Goal: Task Accomplishment & Management: Use online tool/utility

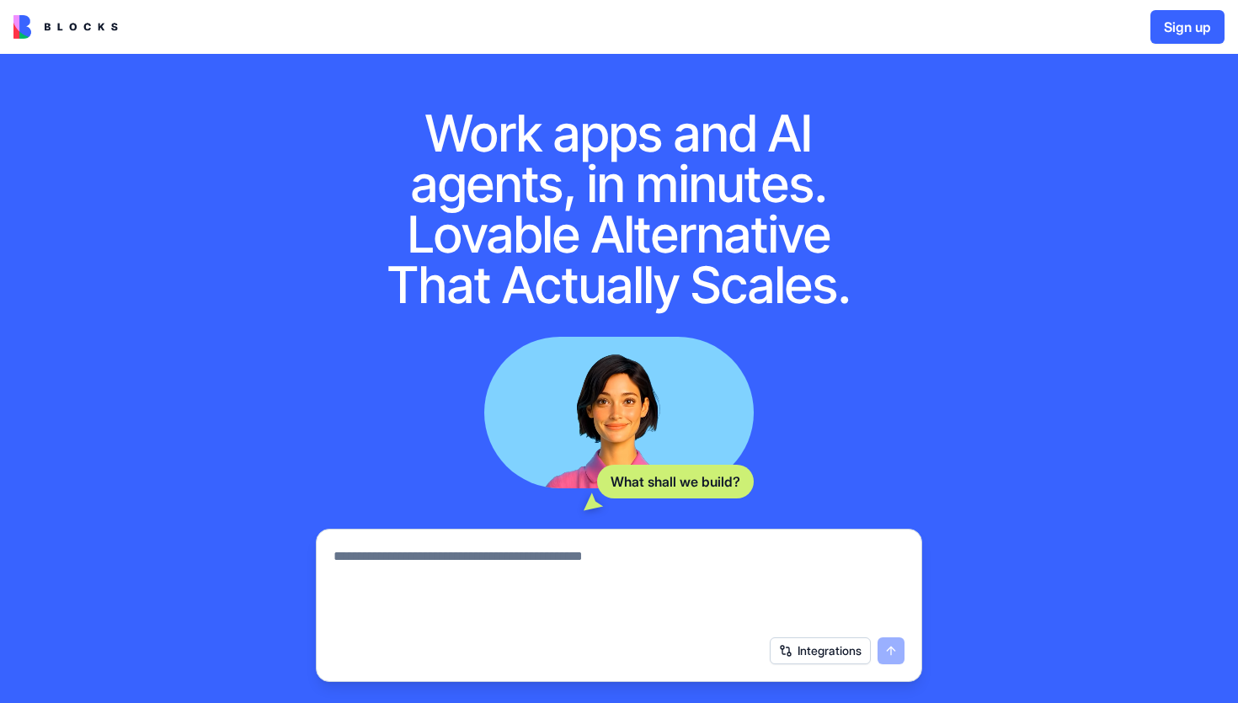
click at [1179, 30] on button "Sign up" at bounding box center [1188, 27] width 74 height 34
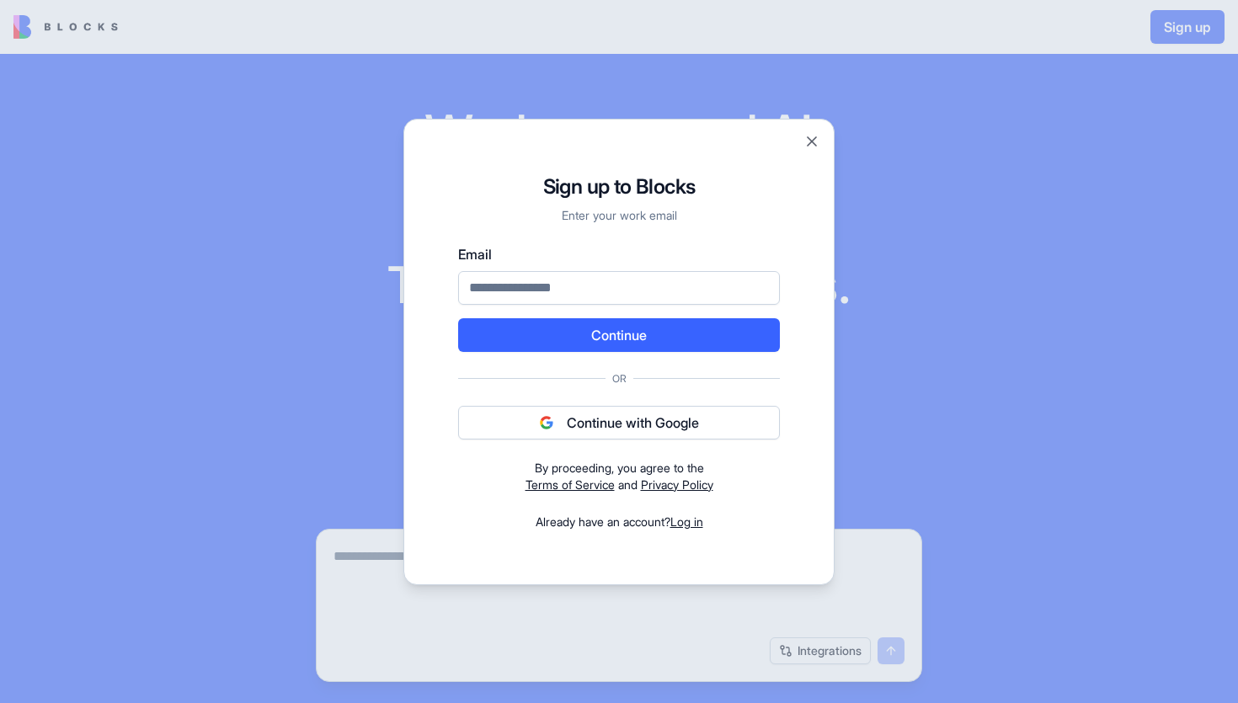
click at [629, 416] on button "Continue with Google" at bounding box center [619, 423] width 322 height 34
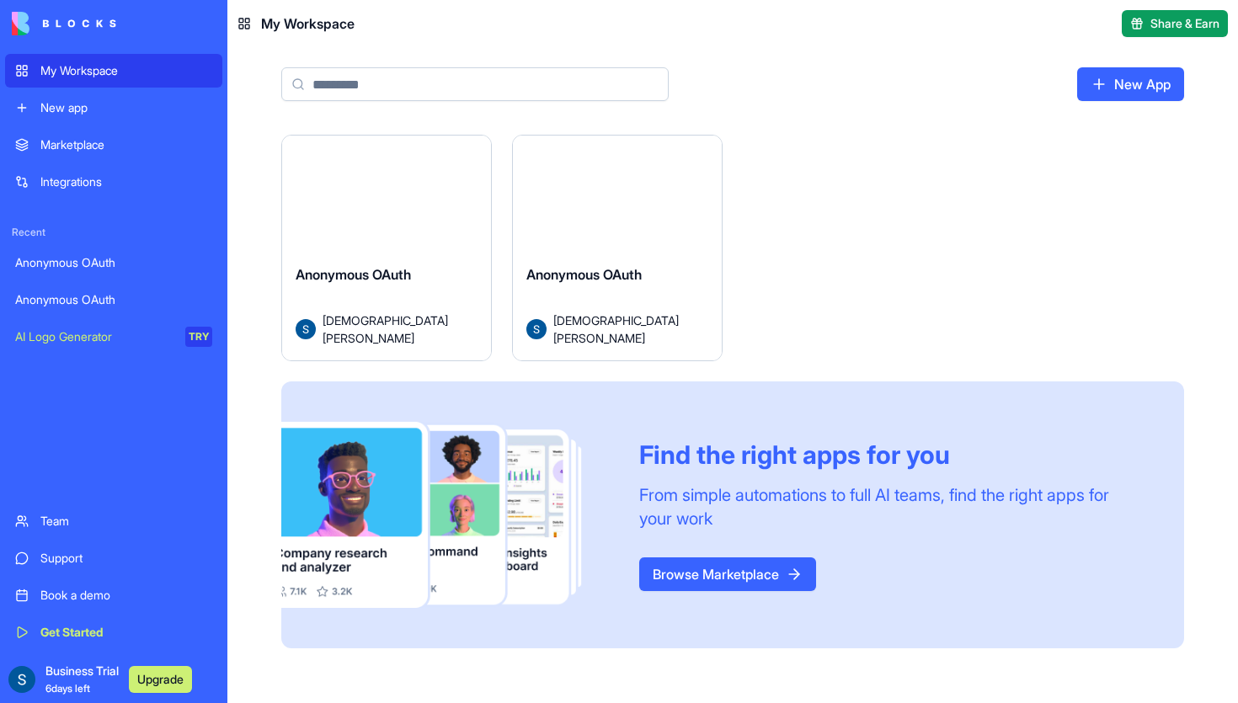
click at [375, 283] on span "Anonymous OAuth" at bounding box center [353, 274] width 115 height 17
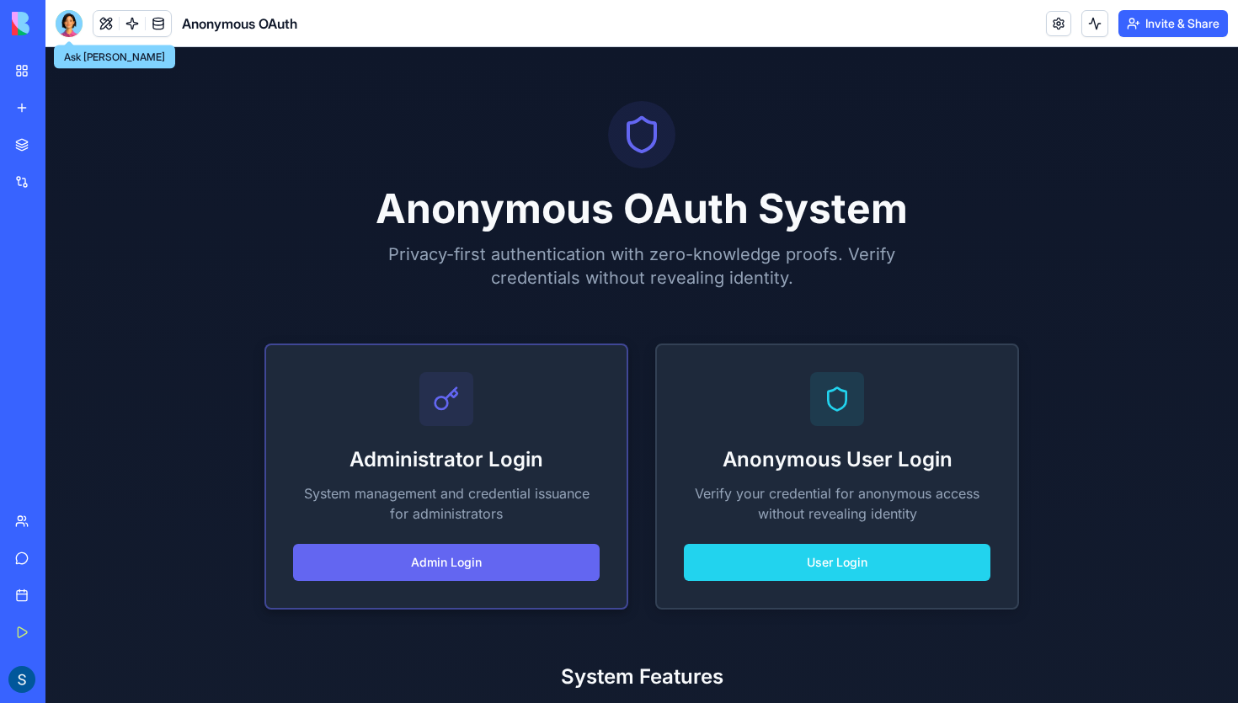
click at [466, 449] on h2 "Administrator Login" at bounding box center [446, 459] width 307 height 27
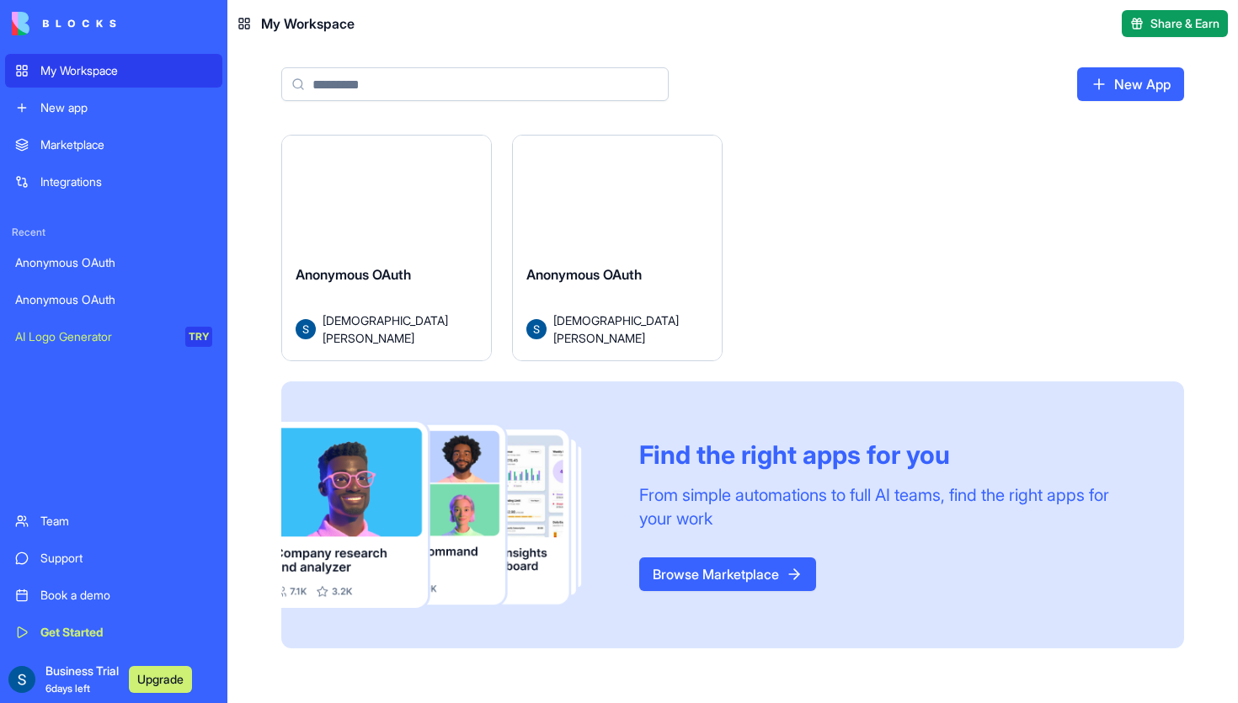
click at [654, 287] on div "Anonymous OAuth" at bounding box center [618, 288] width 182 height 47
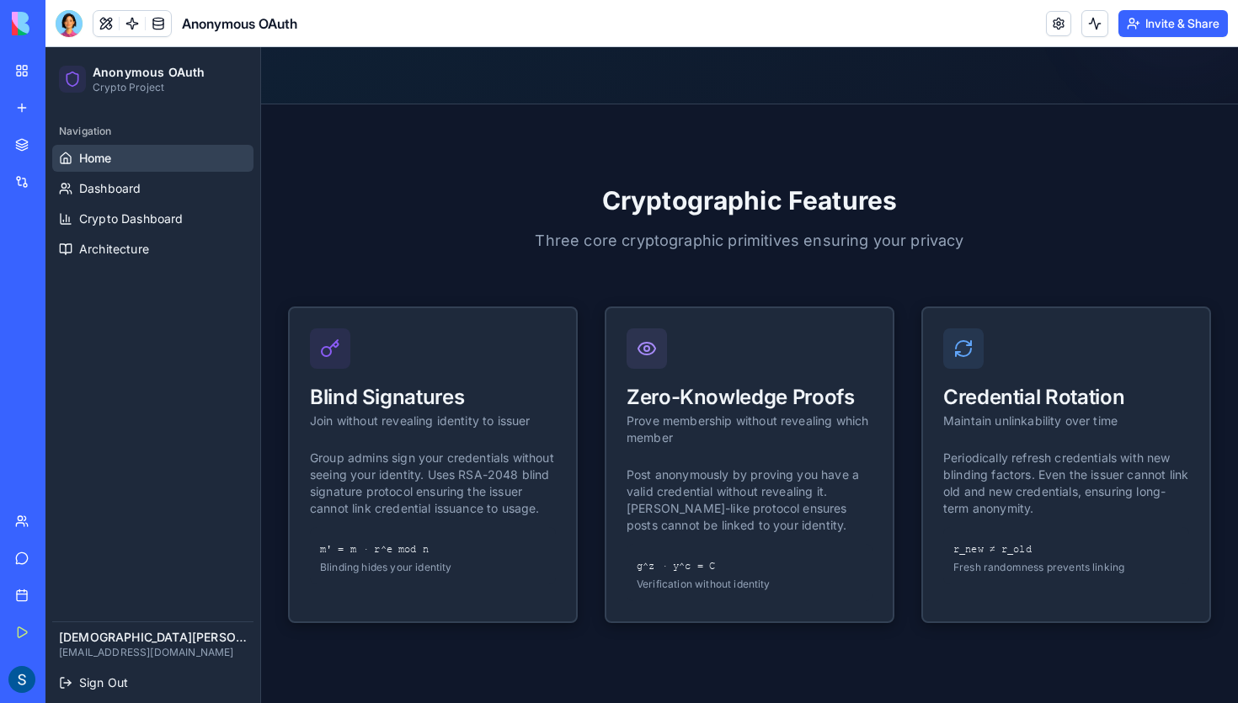
scroll to position [571, 0]
click at [710, 430] on div "Prove membership without revealing which member" at bounding box center [750, 429] width 246 height 34
click at [504, 458] on p "Group admins sign your credentials without seeing your identity. Uses RSA-2048 …" at bounding box center [433, 482] width 246 height 67
click at [1035, 507] on p "Periodically refresh credentials with new blinding factors. Even the issuer can…" at bounding box center [1067, 482] width 246 height 67
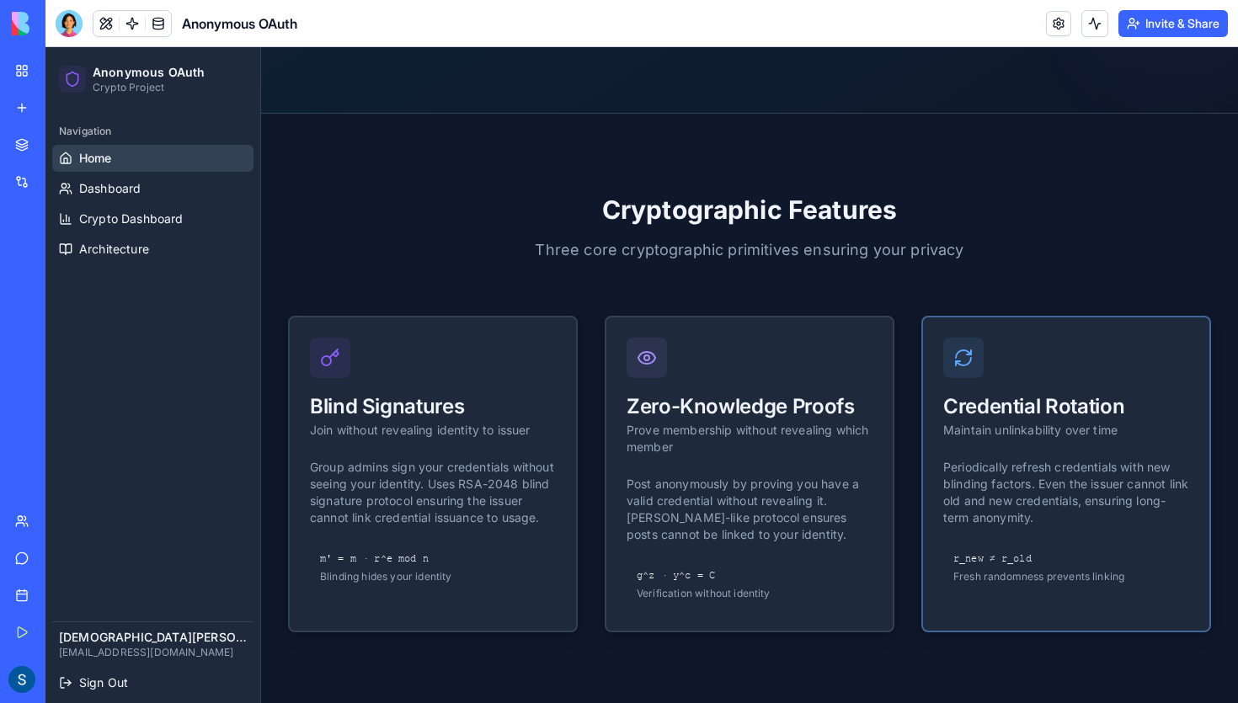
scroll to position [0, 0]
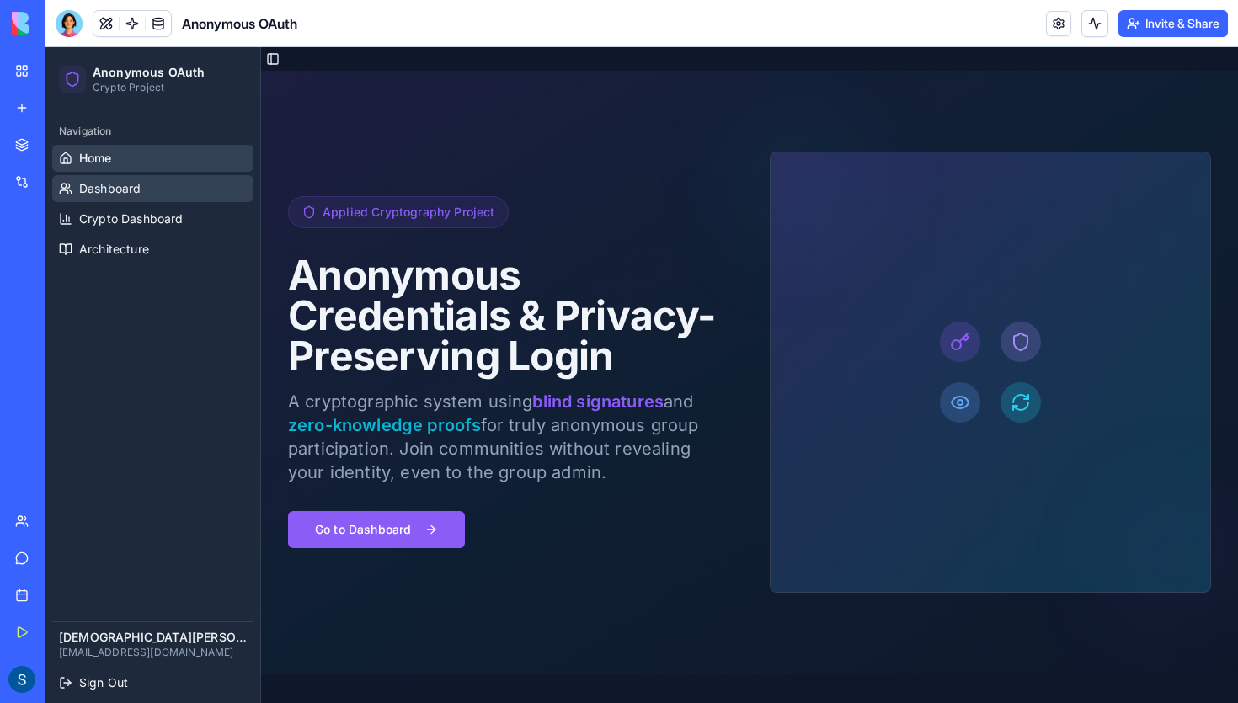
click at [120, 198] on link "Dashboard" at bounding box center [152, 188] width 201 height 27
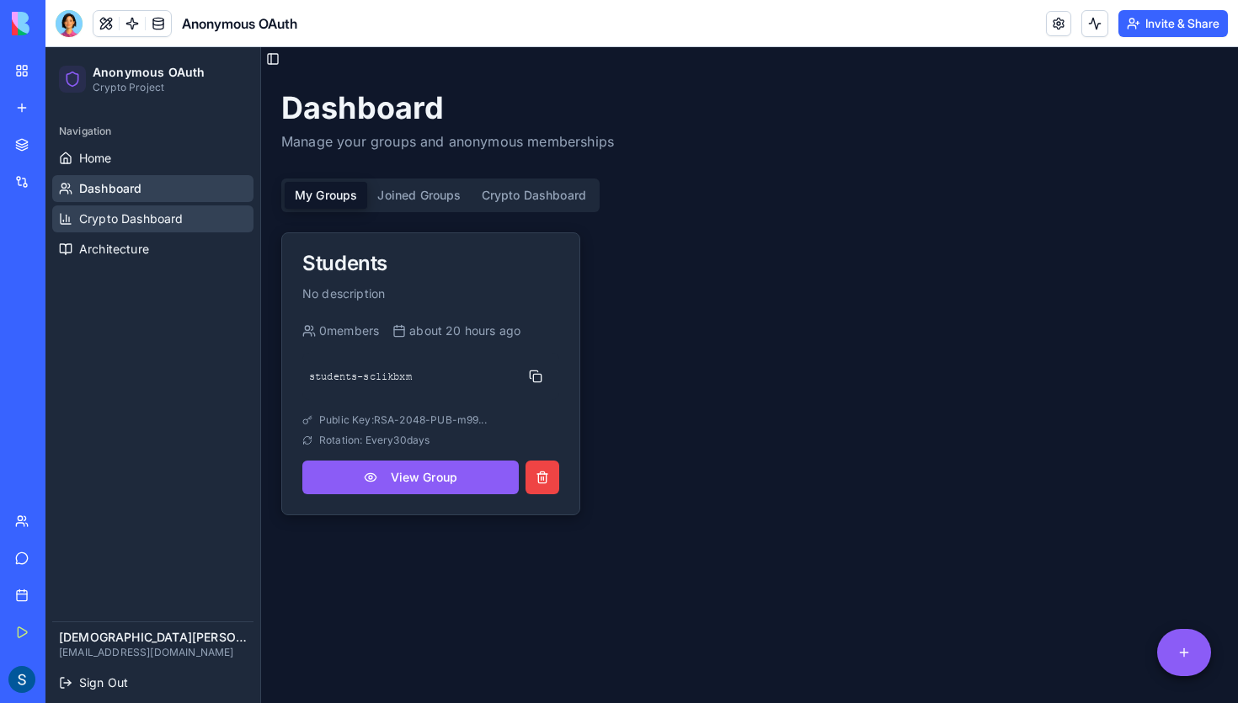
click at [122, 218] on span "Crypto Dashboard" at bounding box center [131, 219] width 104 height 17
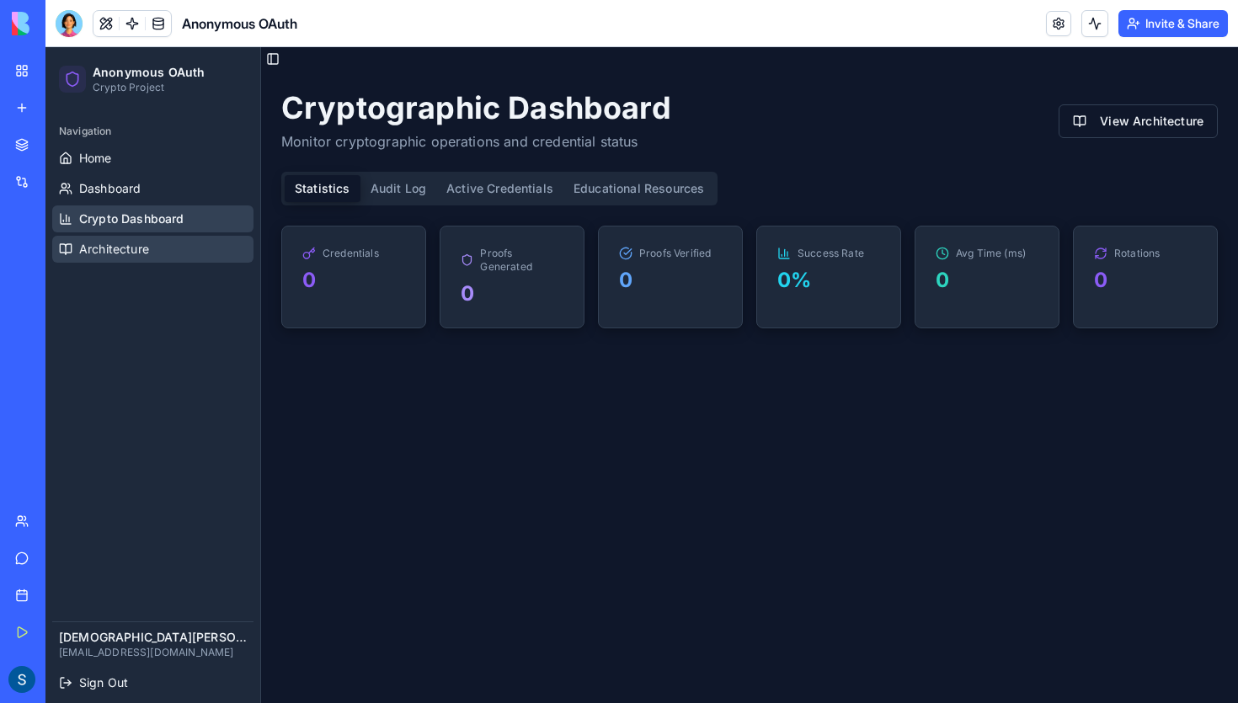
click at [121, 248] on span "Architecture" at bounding box center [114, 249] width 70 height 17
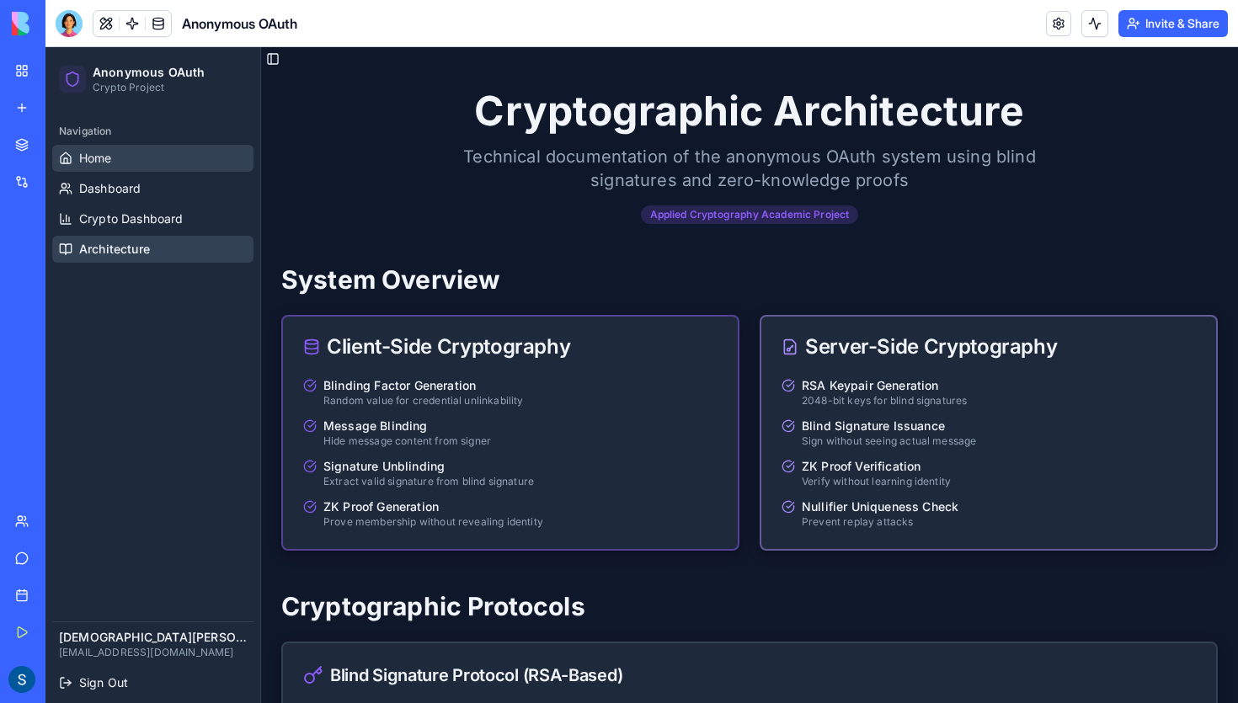
click at [142, 163] on link "Home" at bounding box center [152, 158] width 201 height 27
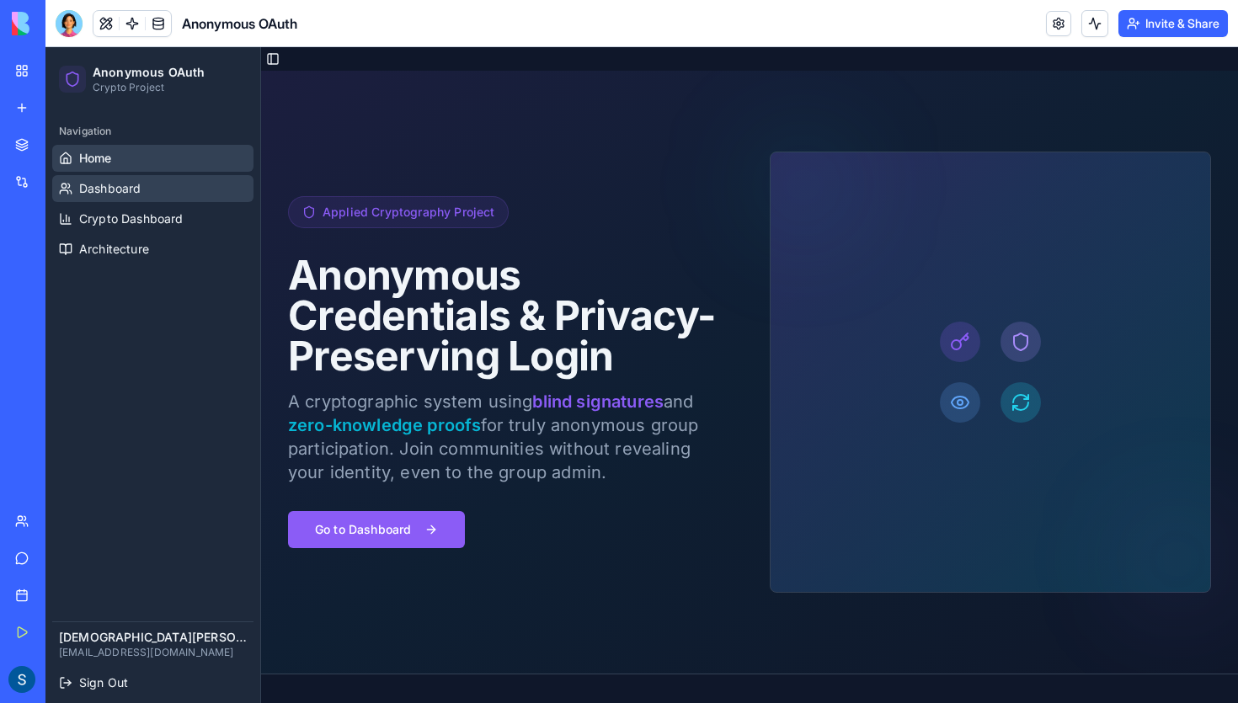
click at [154, 189] on link "Dashboard" at bounding box center [152, 188] width 201 height 27
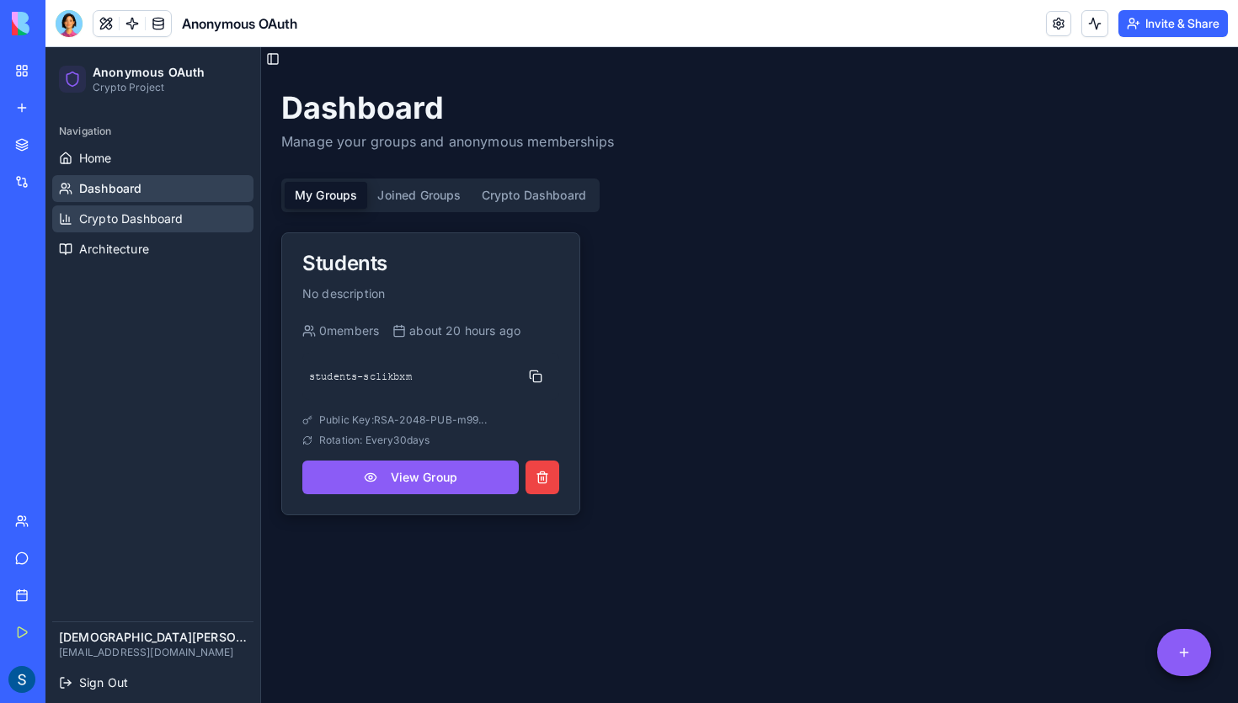
click at [152, 214] on span "Crypto Dashboard" at bounding box center [131, 219] width 104 height 17
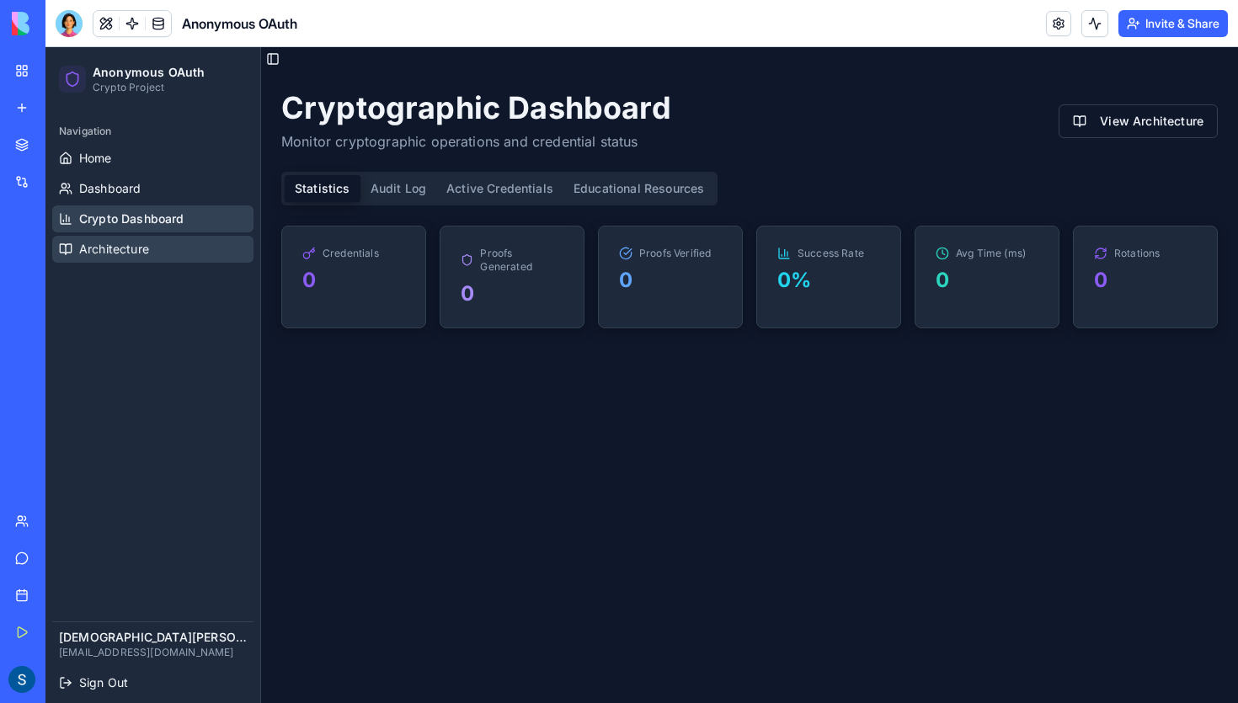
click at [159, 241] on link "Architecture" at bounding box center [152, 249] width 201 height 27
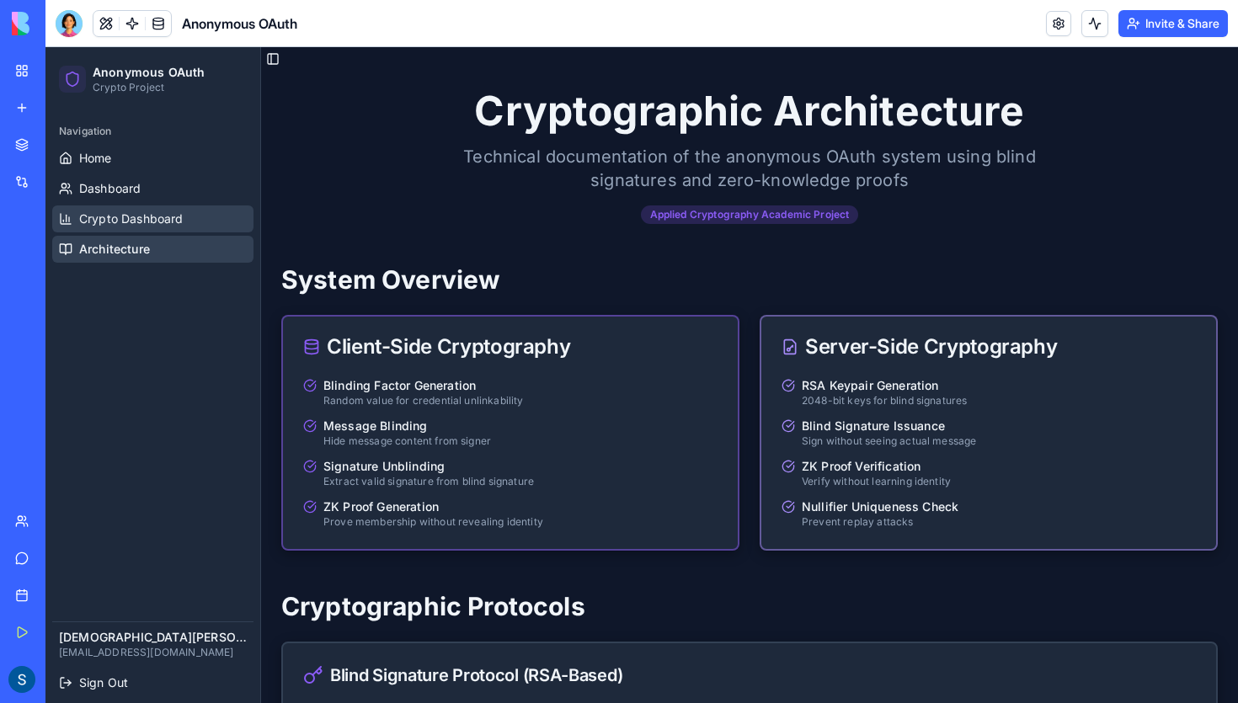
click at [153, 226] on span "Crypto Dashboard" at bounding box center [131, 219] width 104 height 17
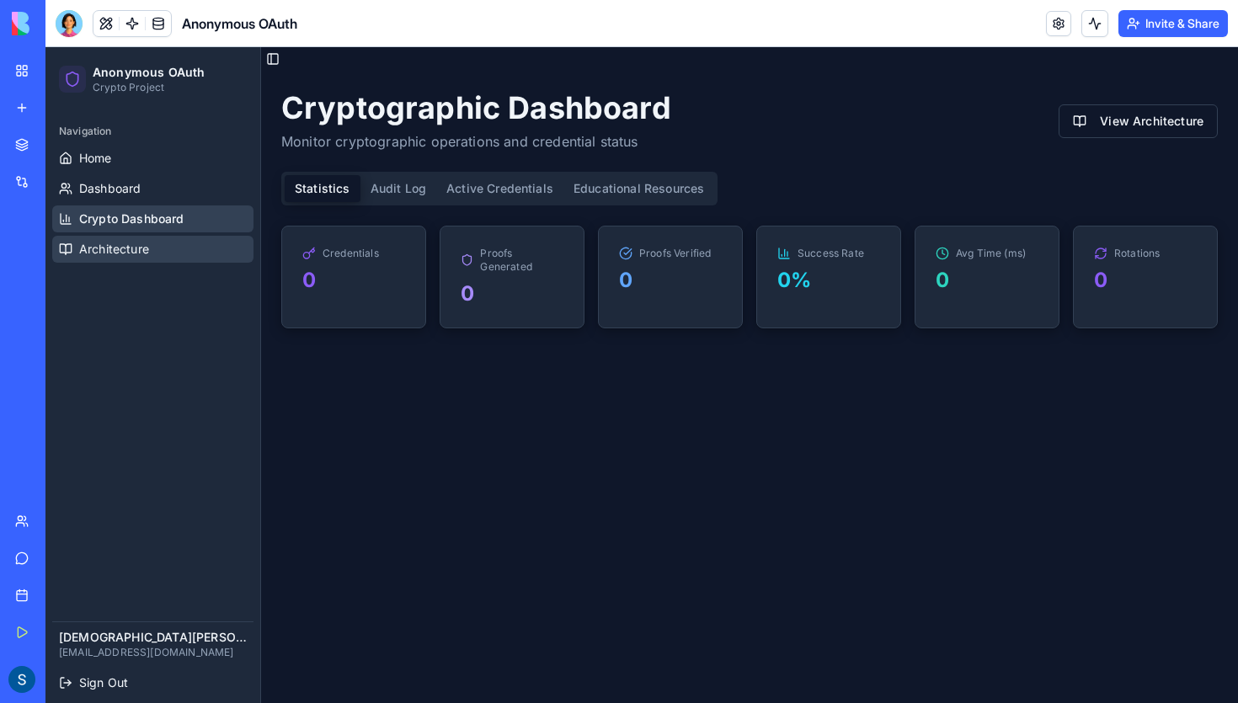
click at [168, 239] on link "Architecture" at bounding box center [152, 249] width 201 height 27
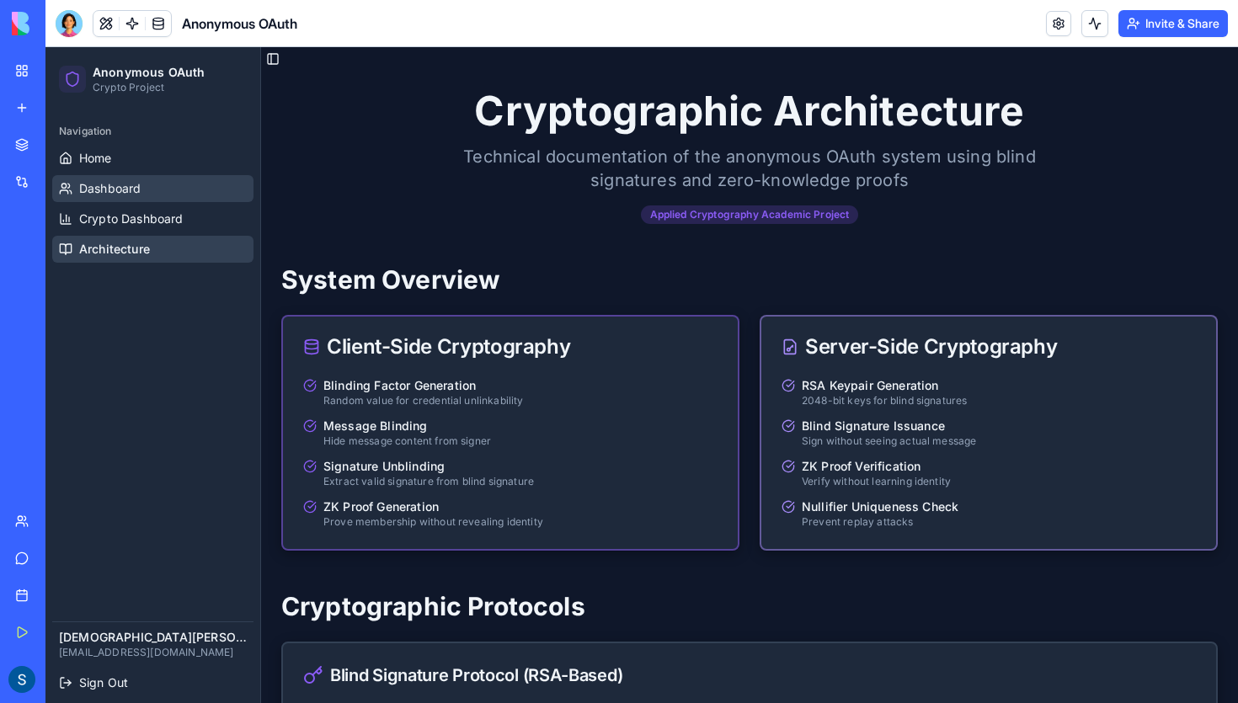
click at [161, 189] on link "Dashboard" at bounding box center [152, 188] width 201 height 27
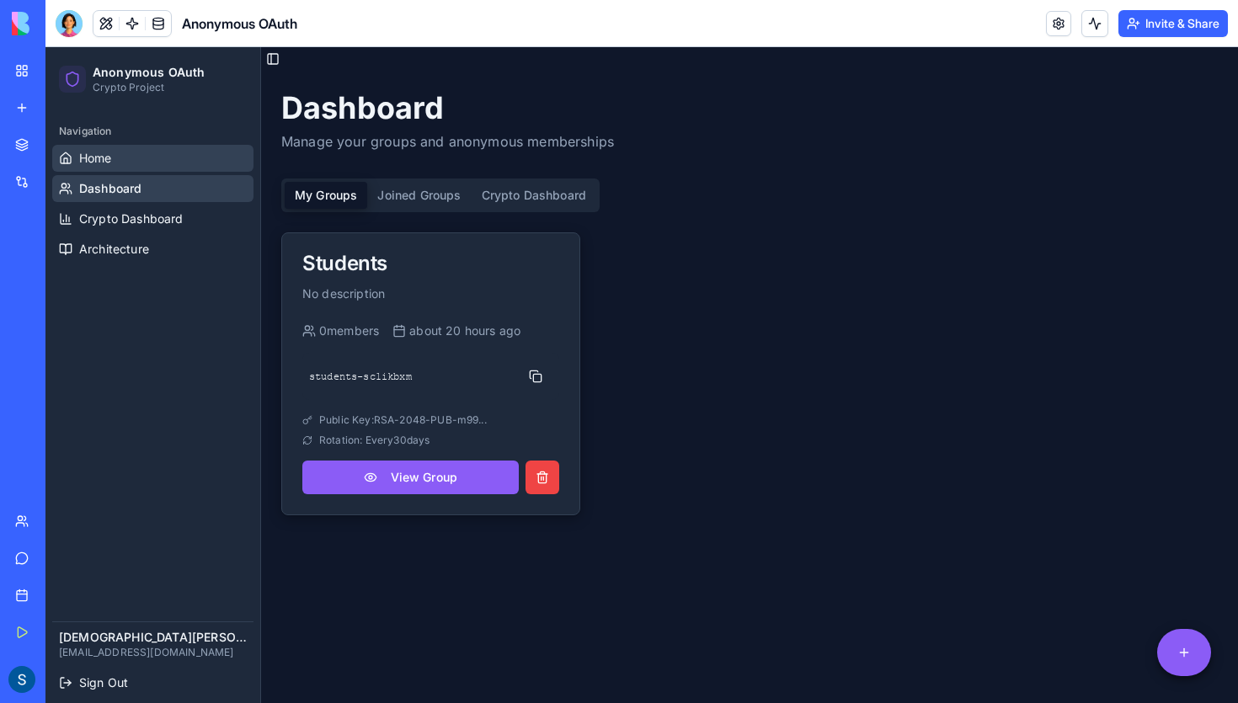
click at [168, 163] on link "Home" at bounding box center [152, 158] width 201 height 27
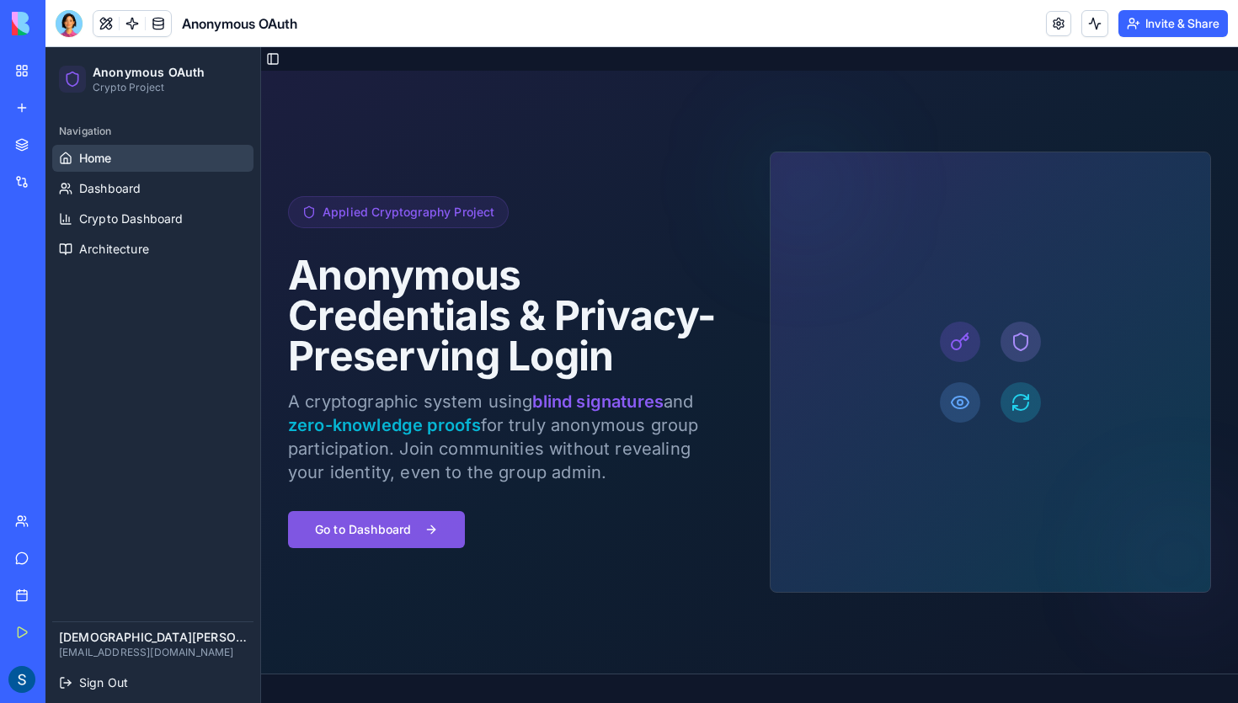
click at [446, 513] on button "Go to Dashboard" at bounding box center [376, 529] width 177 height 37
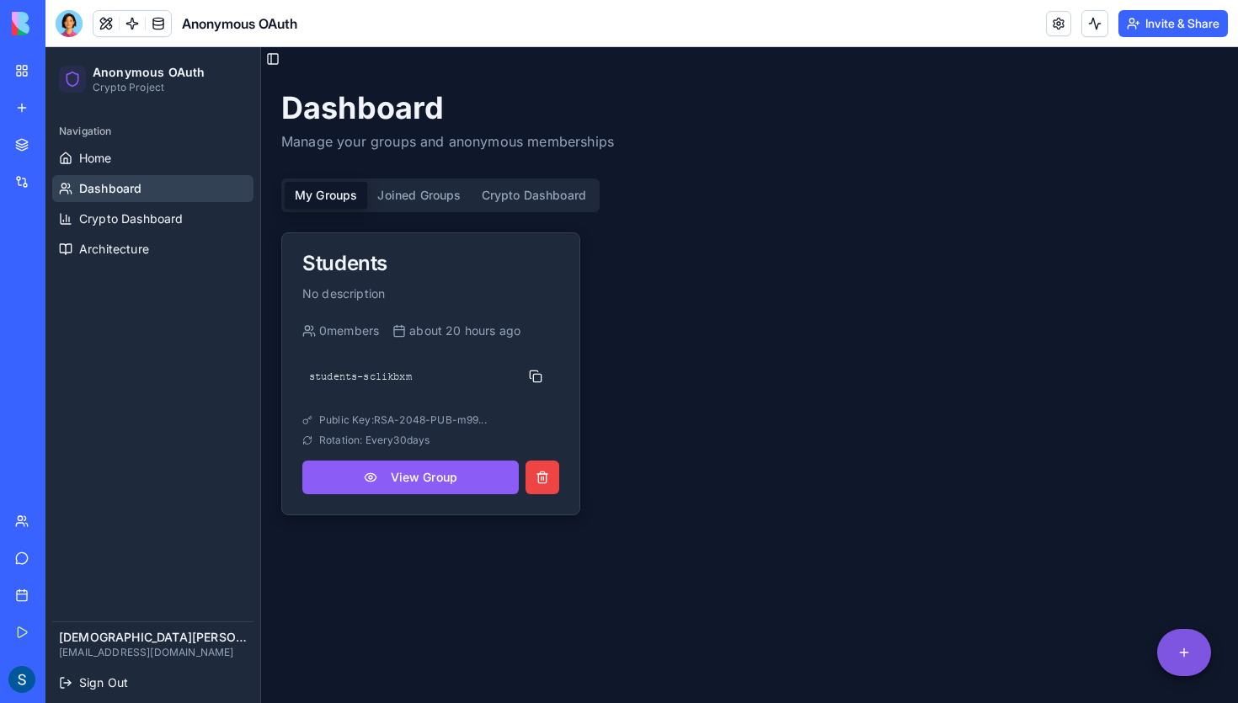
click at [1185, 644] on html "Anonymous OAuth Crypto Project Navigation Home Dashboard Crypto Dashboard Archi…" at bounding box center [641, 387] width 1193 height 680
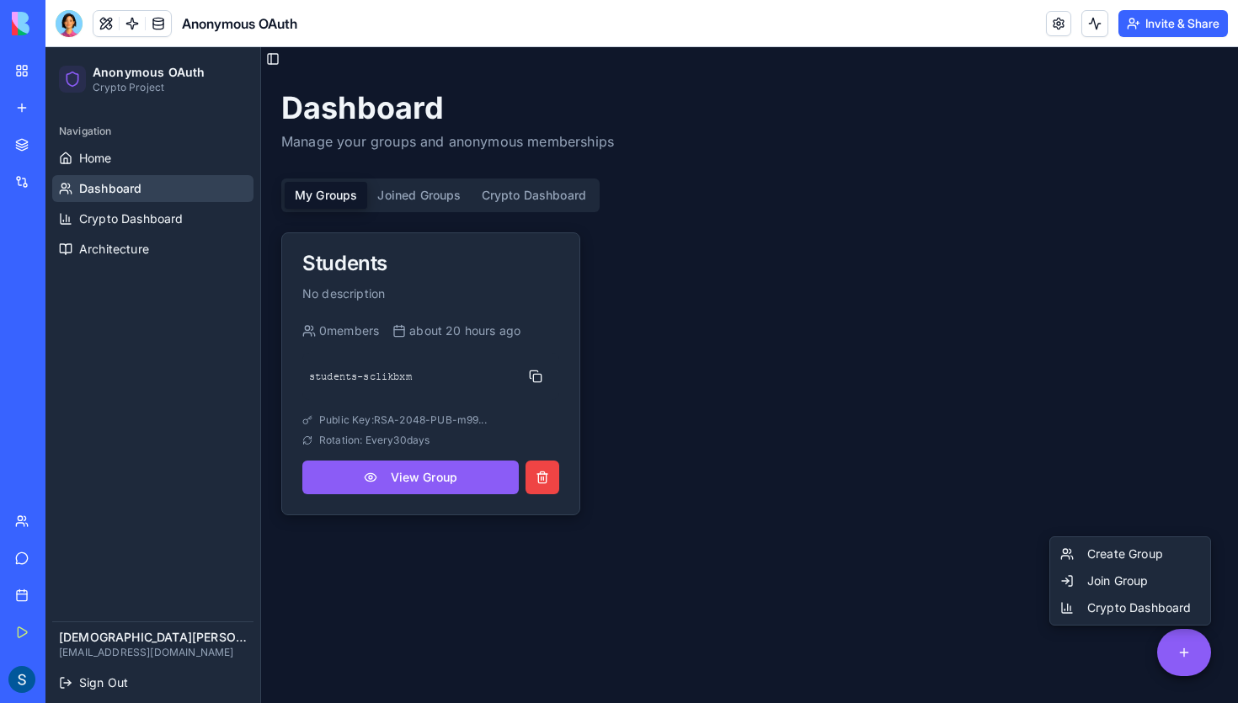
click at [1081, 478] on html "Anonymous OAuth Crypto Project Navigation Home Dashboard Crypto Dashboard Archi…" at bounding box center [641, 387] width 1193 height 680
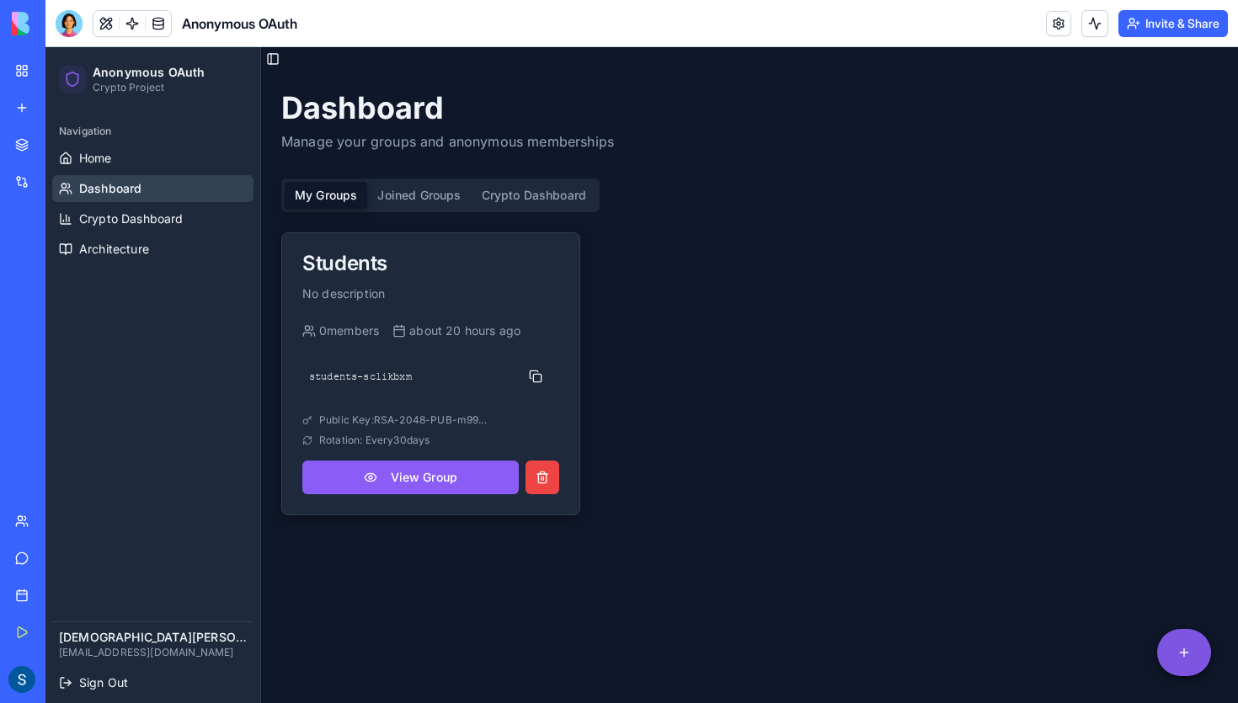
click at [1193, 660] on html "Anonymous OAuth Crypto Project Navigation Home Dashboard Crypto Dashboard Archi…" at bounding box center [641, 387] width 1193 height 680
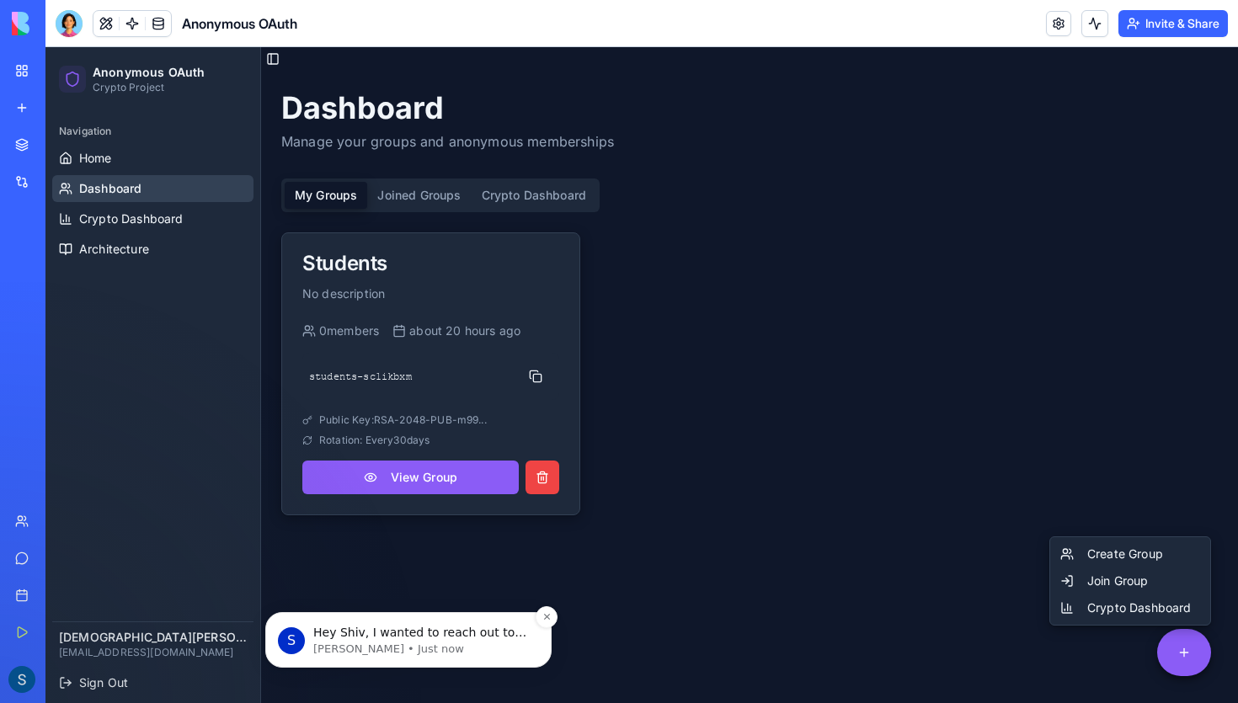
click at [434, 642] on p "Sharon • Just now" at bounding box center [421, 649] width 217 height 15
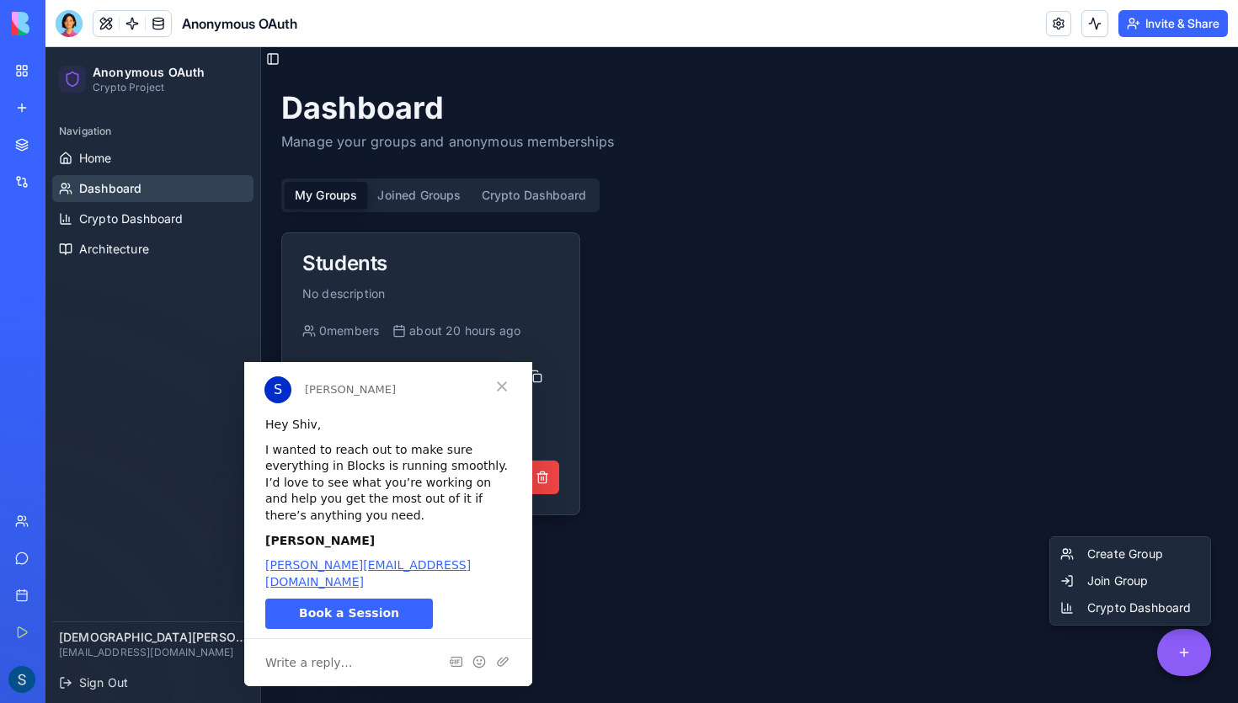
click at [496, 389] on span "Close" at bounding box center [502, 386] width 61 height 61
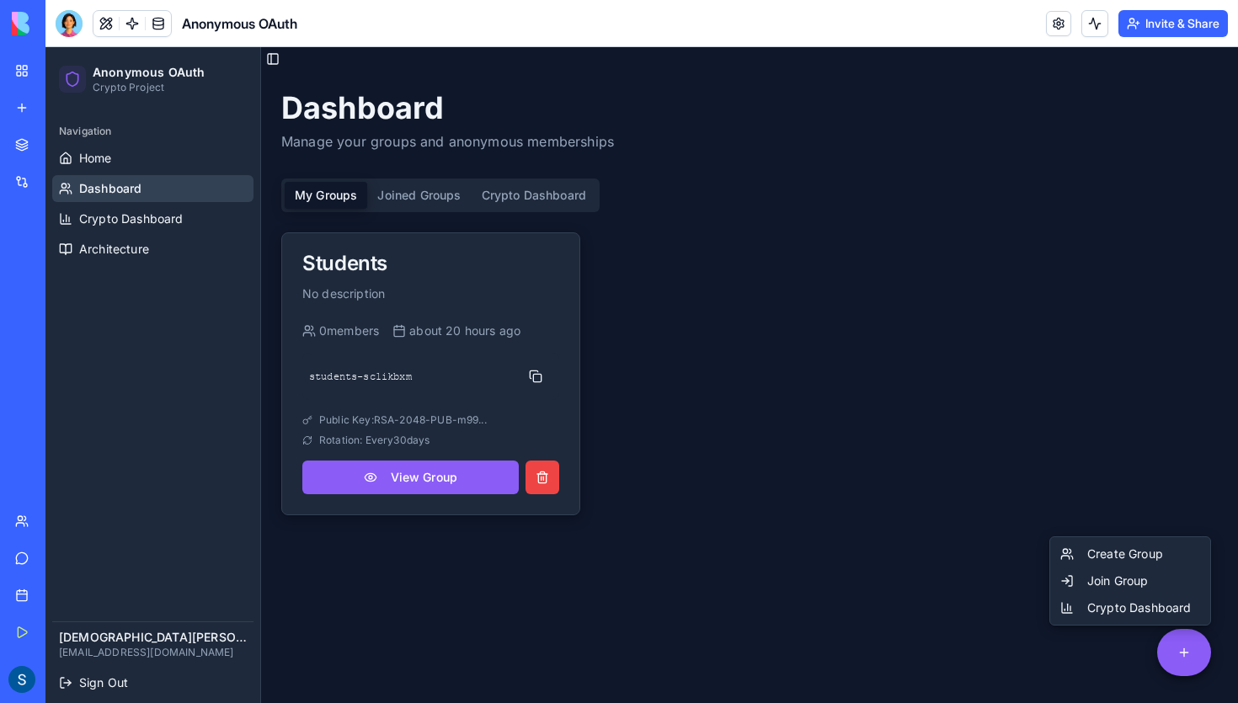
click at [529, 375] on html "Anonymous OAuth Crypto Project Navigation Home Dashboard Crypto Dashboard Archi…" at bounding box center [641, 387] width 1193 height 680
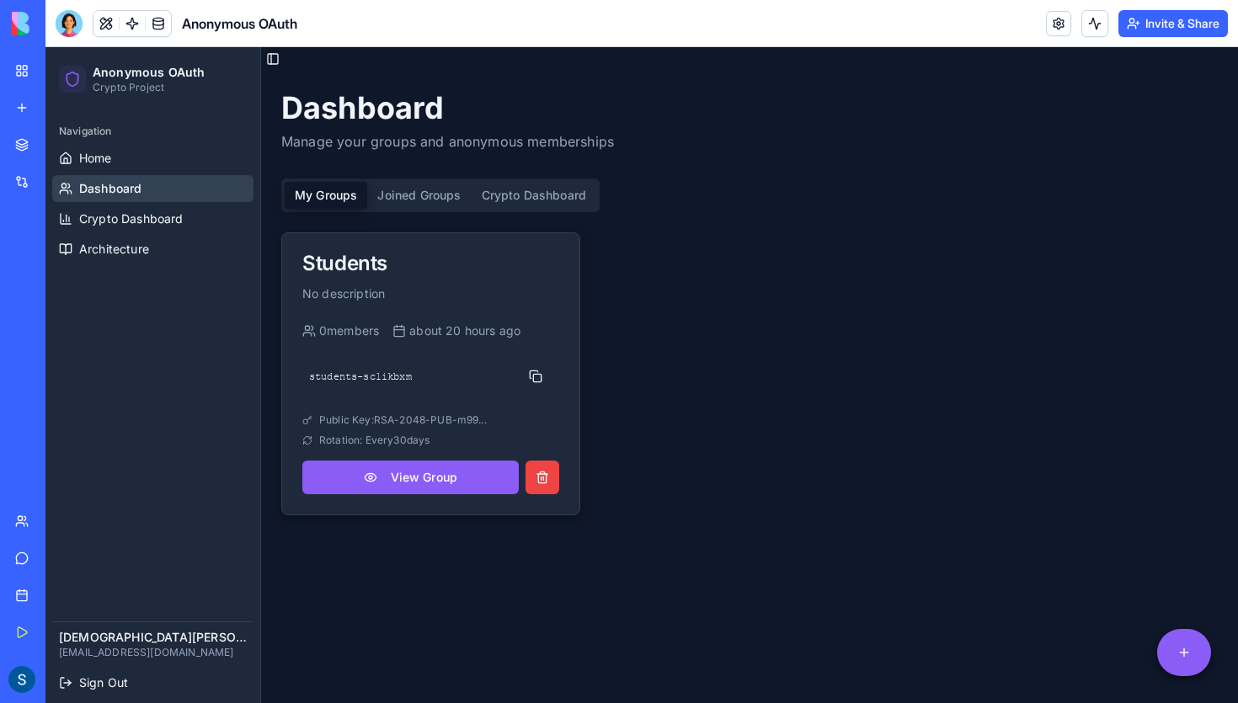
click at [435, 202] on button "Joined Groups" at bounding box center [419, 195] width 104 height 27
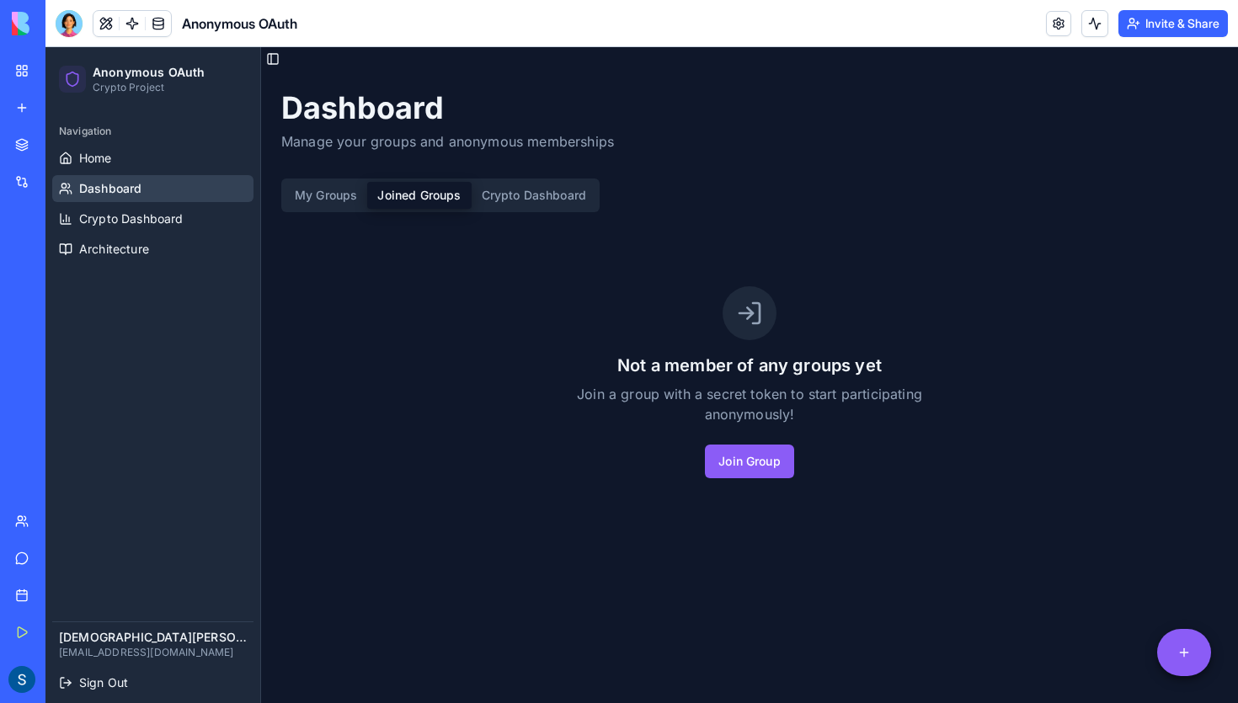
click at [570, 205] on button "Crypto Dashboard" at bounding box center [535, 195] width 126 height 27
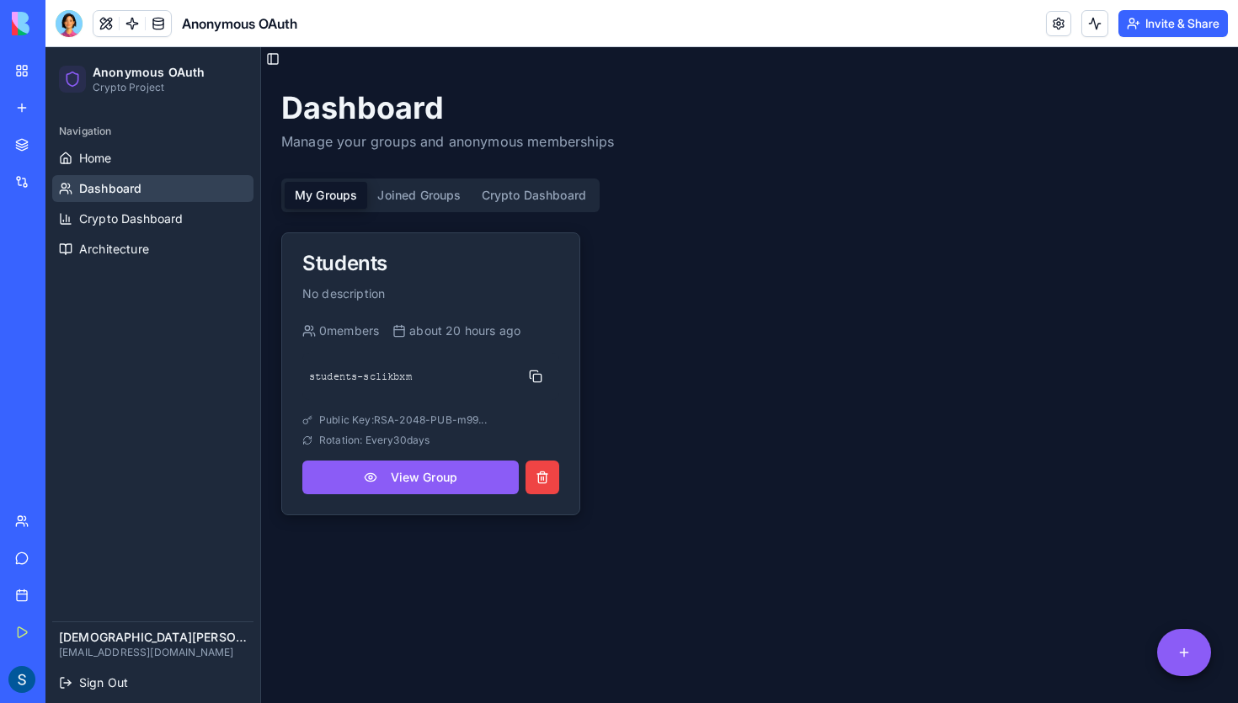
click at [307, 206] on button "My Groups" at bounding box center [326, 195] width 83 height 27
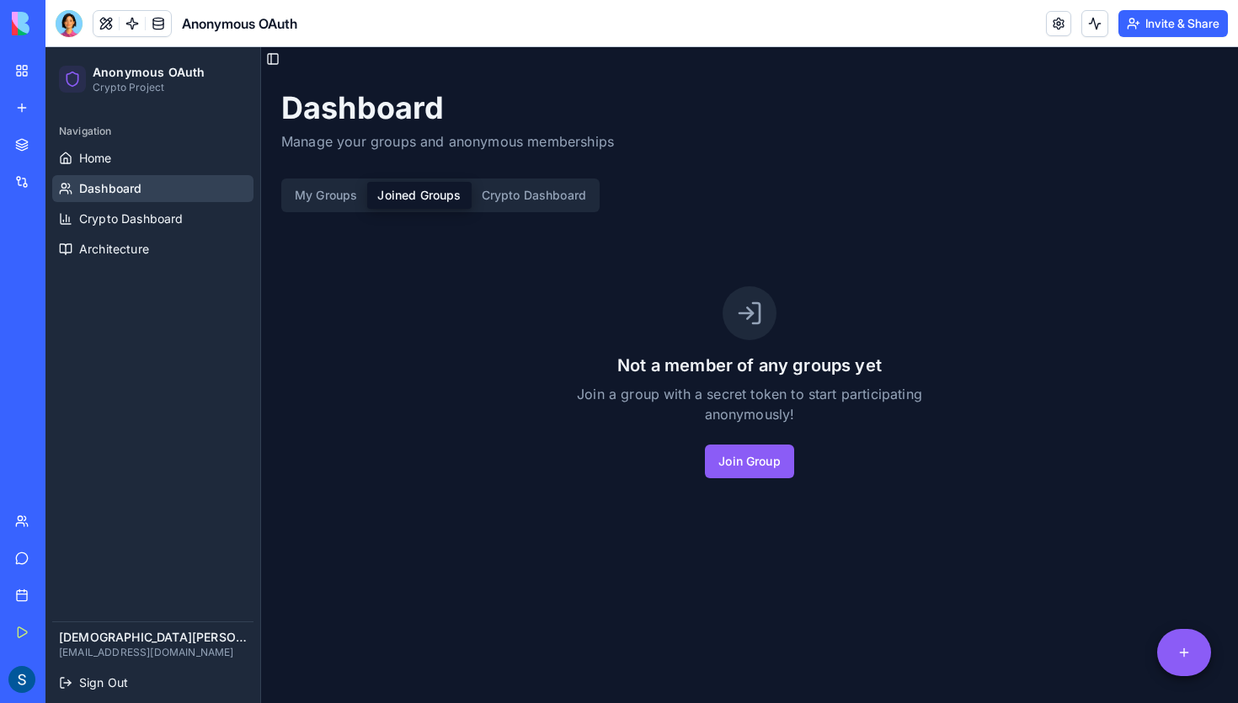
click at [461, 189] on button "Joined Groups" at bounding box center [419, 195] width 104 height 27
click at [276, 63] on button "Toggle Sidebar" at bounding box center [273, 59] width 24 height 24
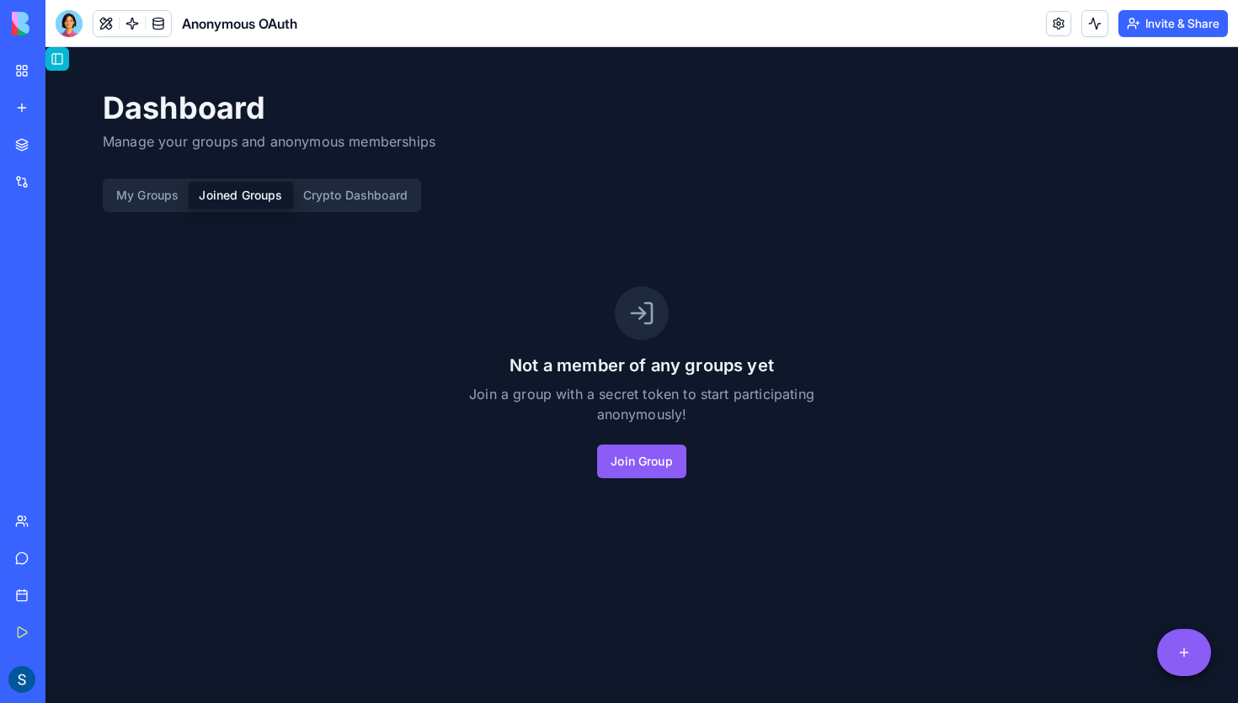
click at [56, 60] on button "Toggle Sidebar" at bounding box center [57, 59] width 24 height 24
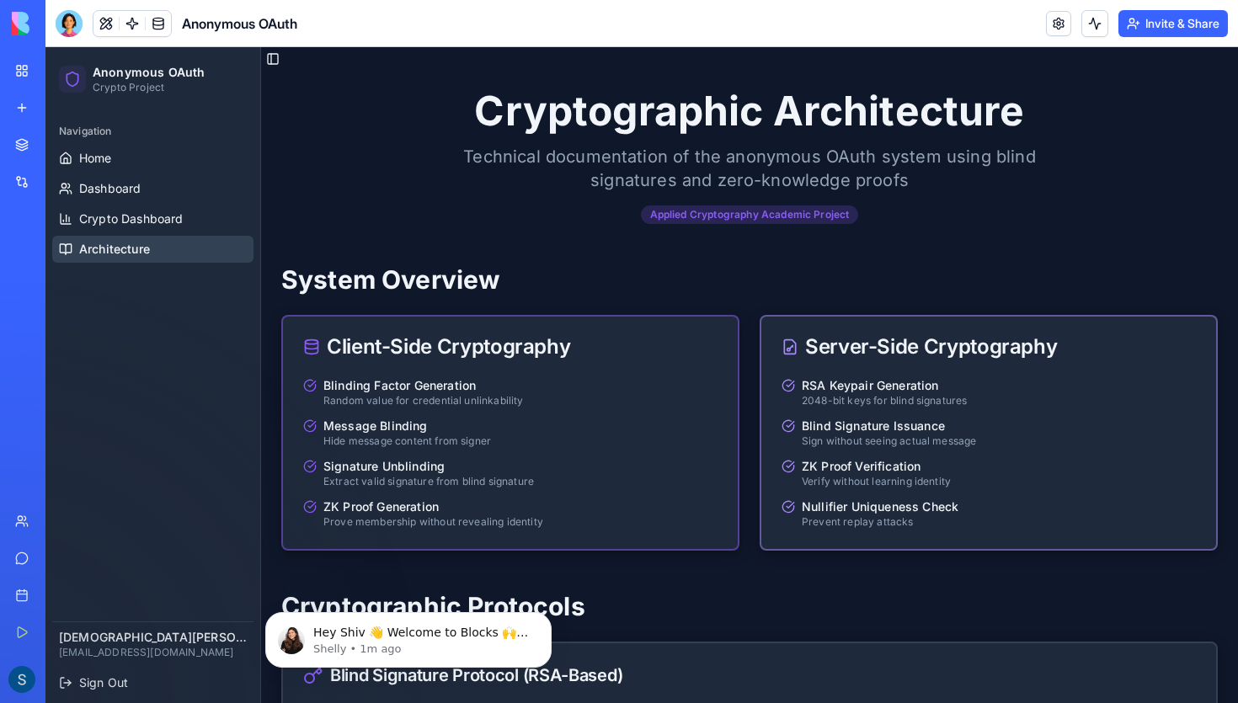
click at [27, 104] on link "New app" at bounding box center [38, 108] width 67 height 34
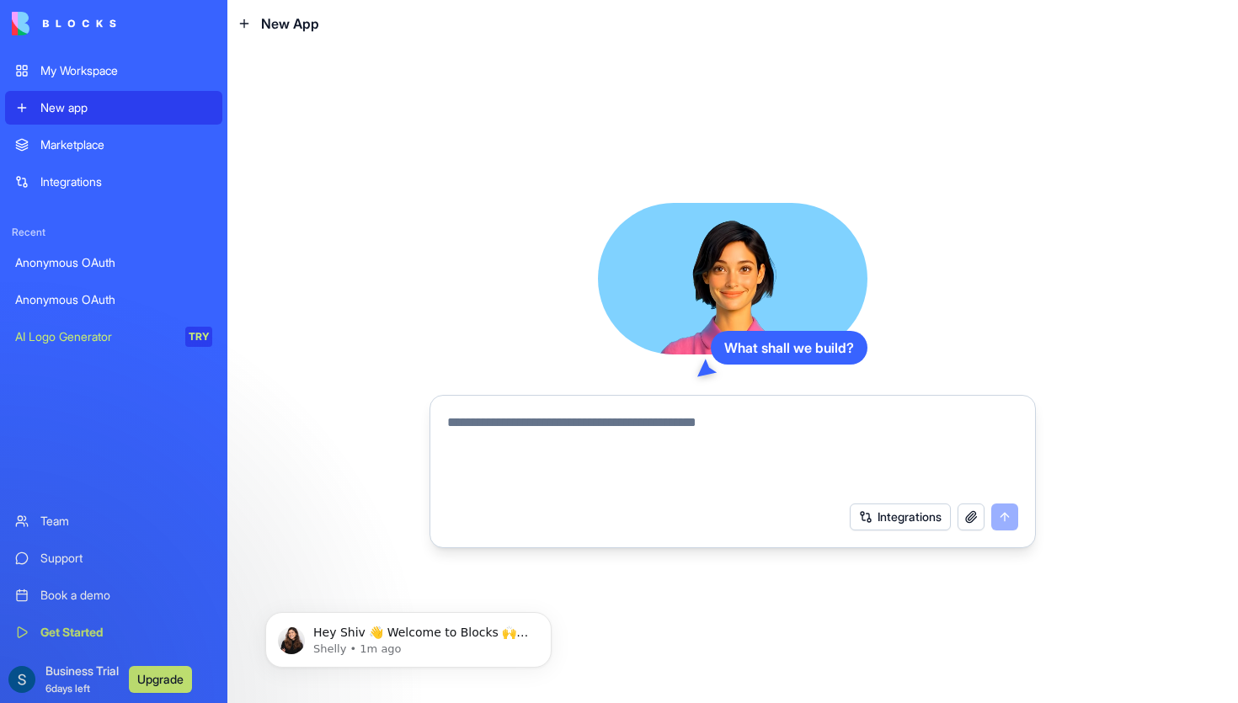
click at [482, 420] on textarea at bounding box center [732, 453] width 571 height 81
